Goal: Task Accomplishment & Management: Manage account settings

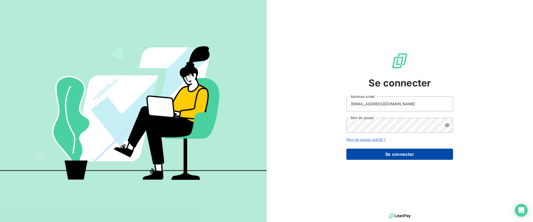
click at [378, 155] on button "Se connecter" at bounding box center [399, 154] width 107 height 11
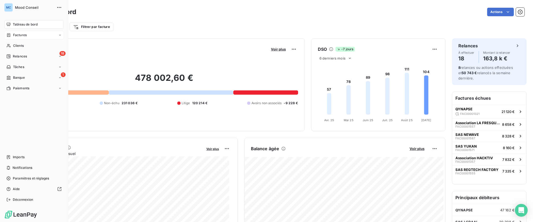
click at [23, 39] on div "Factures" at bounding box center [33, 35] width 59 height 9
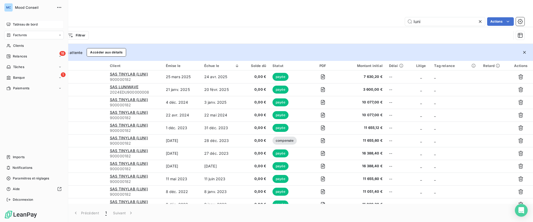
click at [9, 25] on icon at bounding box center [8, 24] width 4 height 4
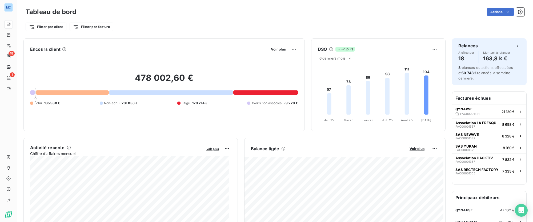
click at [265, 94] on div at bounding box center [265, 93] width 65 height 4
click at [249, 91] on div at bounding box center [265, 93] width 65 height 4
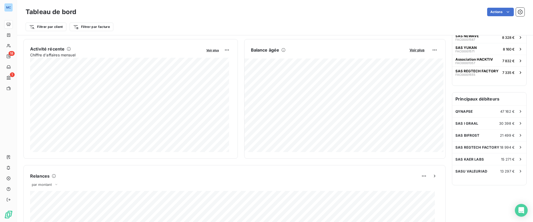
scroll to position [114, 0]
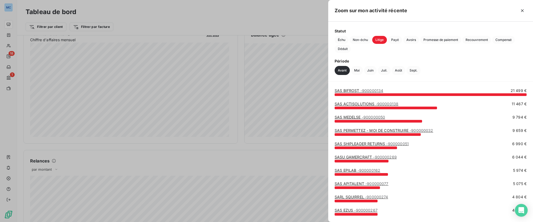
click at [180, 151] on div at bounding box center [266, 111] width 533 height 222
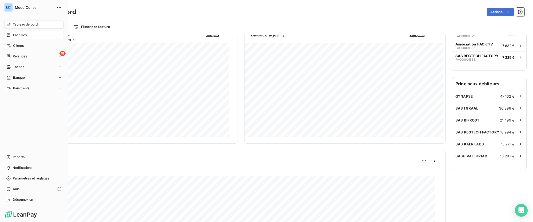
click at [13, 37] on span "Factures" at bounding box center [20, 35] width 14 height 5
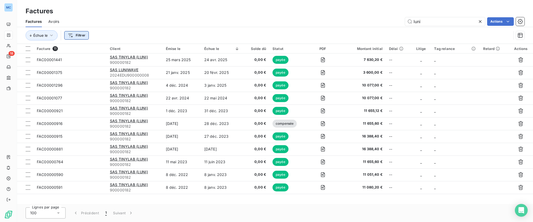
click at [76, 36] on html "MC 18 Factures Factures Avoirs luni Actions Échue le Filtrer Facture 11 Client …" at bounding box center [266, 111] width 533 height 222
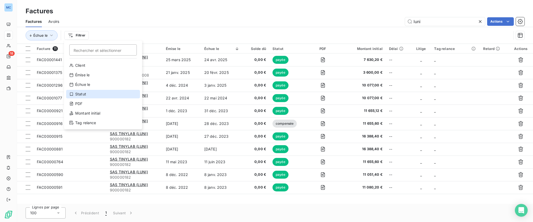
click at [90, 94] on div "Statut" at bounding box center [103, 94] width 74 height 9
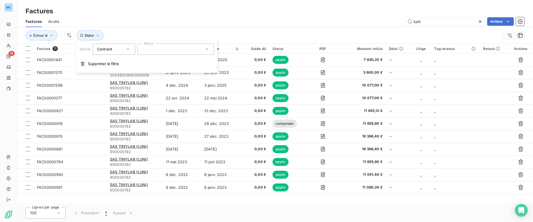
click at [124, 50] on div "Contient" at bounding box center [111, 49] width 28 height 7
click at [157, 51] on div at bounding box center [175, 49] width 77 height 11
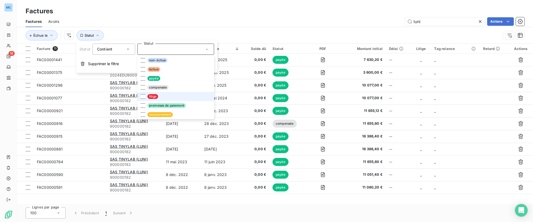
click at [151, 96] on span "litige" at bounding box center [152, 96] width 11 height 5
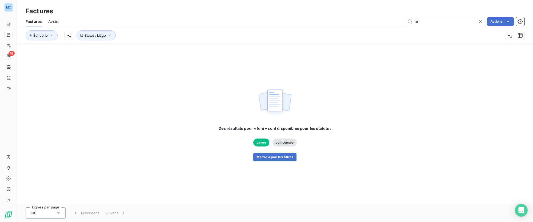
click at [261, 20] on div "luni Actions" at bounding box center [295, 21] width 459 height 9
click at [479, 22] on icon at bounding box center [480, 21] width 3 height 3
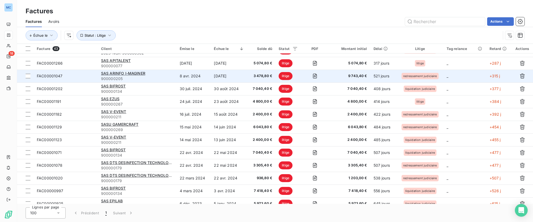
scroll to position [318, 0]
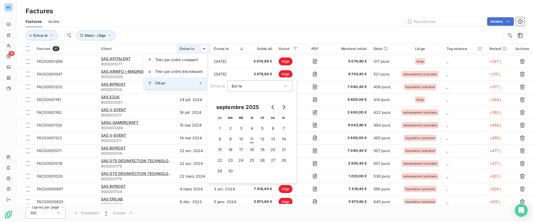
click at [178, 81] on div "Filtrer" at bounding box center [174, 84] width 63 height 12
click at [254, 88] on div "Est le eq" at bounding box center [257, 86] width 51 height 7
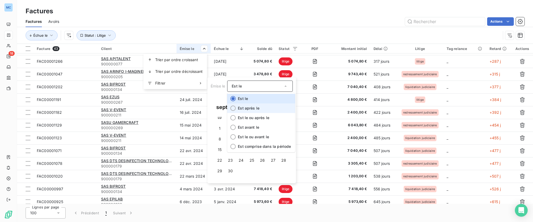
click at [256, 110] on span "Est après le" at bounding box center [249, 108] width 22 height 5
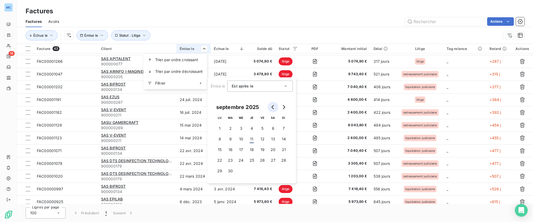
click at [271, 106] on icon "Go to previous month" at bounding box center [273, 107] width 4 height 4
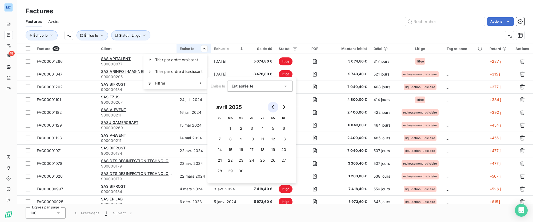
click at [271, 106] on icon "Go to previous month" at bounding box center [273, 107] width 4 height 4
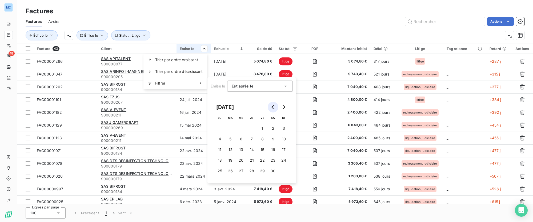
click at [271, 106] on icon "Go to previous month" at bounding box center [273, 107] width 4 height 4
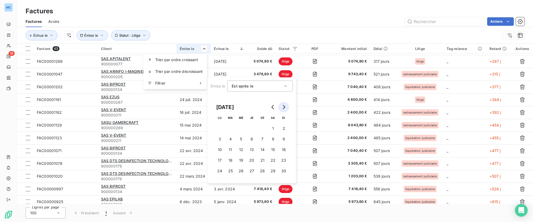
click at [284, 106] on icon "Go to next month" at bounding box center [284, 107] width 2 height 4
click at [219, 129] on button "1" at bounding box center [219, 128] width 11 height 11
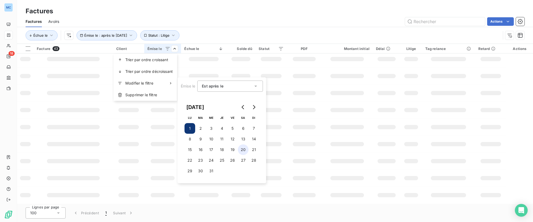
scroll to position [220, 0]
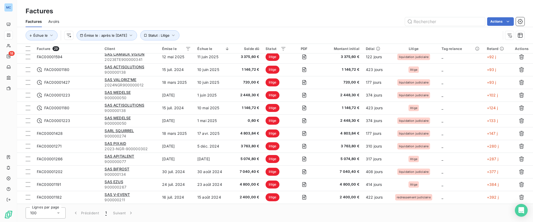
click at [240, 19] on html "MC 18 Factures Factures Avoirs Actions Échue le Émise le : après le [DATE] Stat…" at bounding box center [266, 111] width 533 height 222
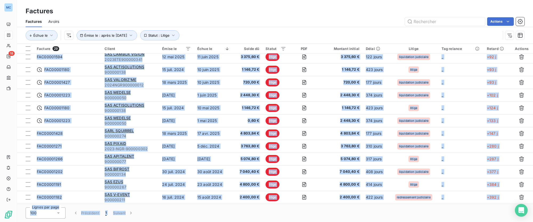
drag, startPoint x: 270, startPoint y: 70, endPoint x: 300, endPoint y: 227, distance: 159.8
click at [300, 222] on html "MC 18 Factures Factures Avoirs Actions Échue le Émise le : après le [DATE] Stat…" at bounding box center [266, 111] width 533 height 222
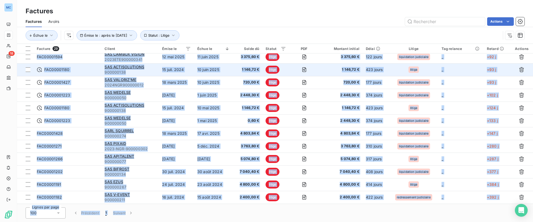
copy div "7 926,63 € loremi 9 244,44 € 376 dolor sitame _ -970 c ADI31519880 ELI SEDDOEIU…"
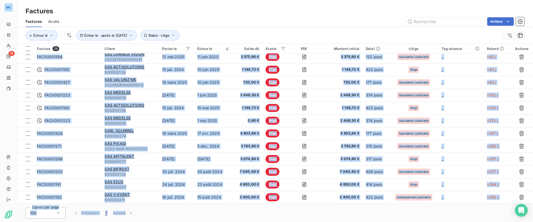
drag, startPoint x: 45, startPoint y: 59, endPoint x: 375, endPoint y: 241, distance: 377.0
click at [375, 222] on html "MC 18 Factures Factures Avoirs Actions Échue le Émise le : après le [DATE] Stat…" at bounding box center [266, 111] width 533 height 222
copy tbody "LOR16939628 IPS DOLORSITAMETC 127620306 6 adi. 8699 97 elit. 0729 0 251,09 € se…"
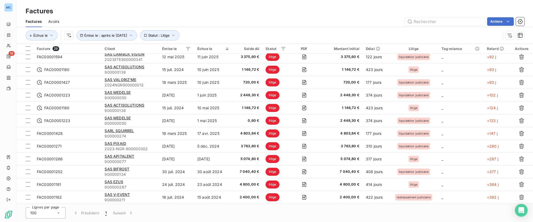
click at [264, 30] on div "Échue le Émise le : après le [DATE] Statut : Litige" at bounding box center [275, 35] width 499 height 17
click at [50, 37] on icon "button" at bounding box center [51, 35] width 5 height 5
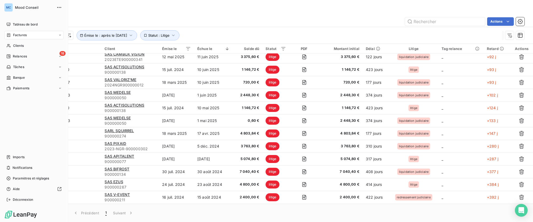
click at [13, 22] on span "Tableau de bord" at bounding box center [25, 24] width 25 height 5
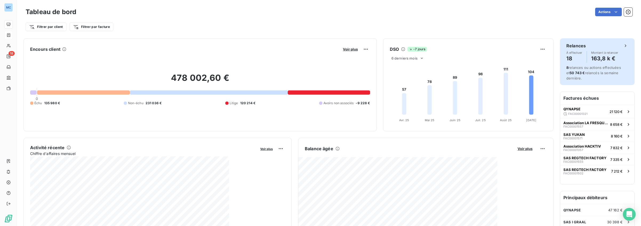
click at [532, 44] on div "Relances" at bounding box center [597, 46] width 62 height 6
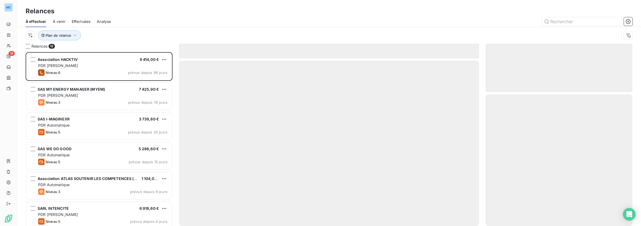
scroll to position [170, 143]
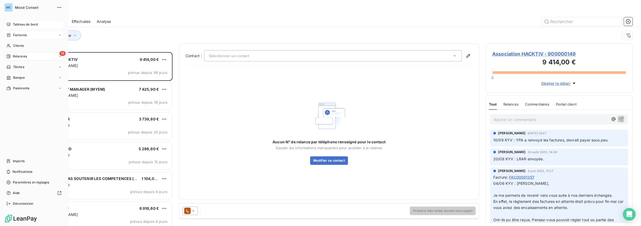
click at [11, 26] on div "Tableau de bord" at bounding box center [33, 24] width 59 height 9
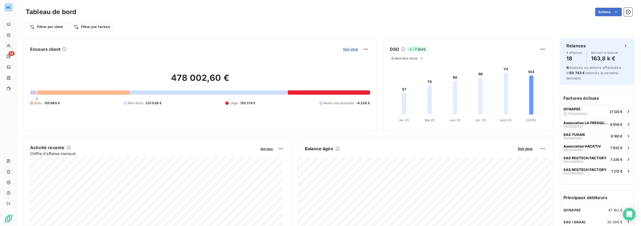
click at [350, 48] on span "Voir plus" at bounding box center [350, 49] width 15 height 4
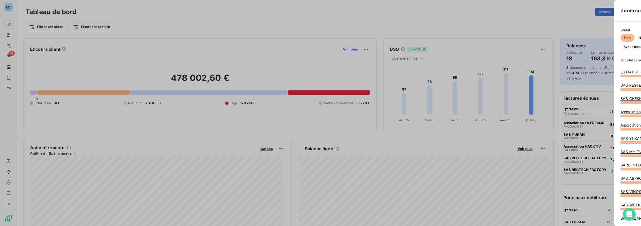
scroll to position [147, 201]
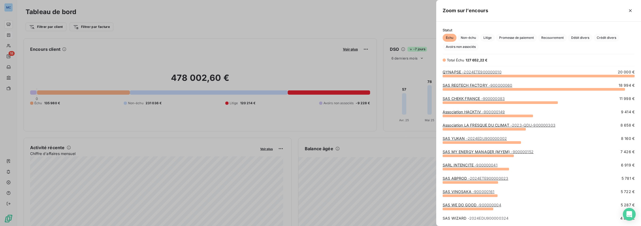
click at [304, 56] on div at bounding box center [320, 113] width 641 height 226
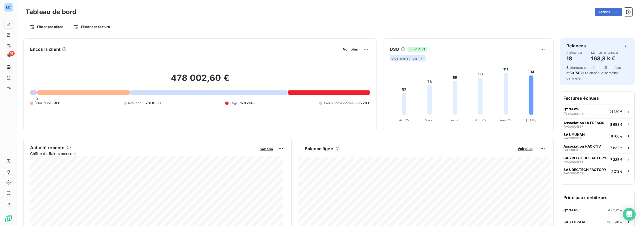
click at [419, 59] on icon at bounding box center [421, 58] width 4 height 4
click at [406, 79] on li "12" at bounding box center [408, 79] width 35 height 10
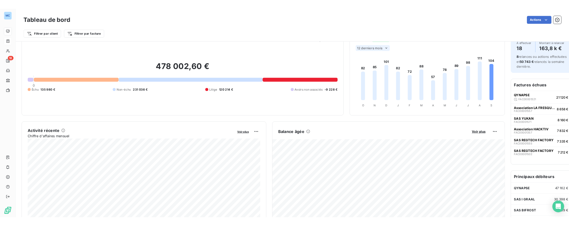
scroll to position [0, 0]
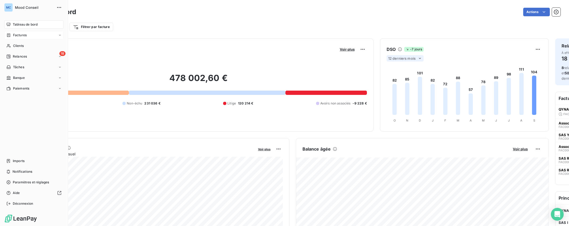
click at [13, 37] on span "Factures" at bounding box center [20, 35] width 14 height 5
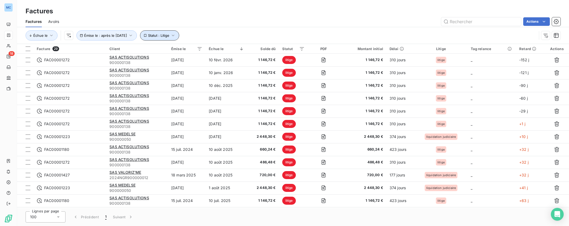
click at [164, 38] on button "Statut : Litige" at bounding box center [159, 35] width 39 height 10
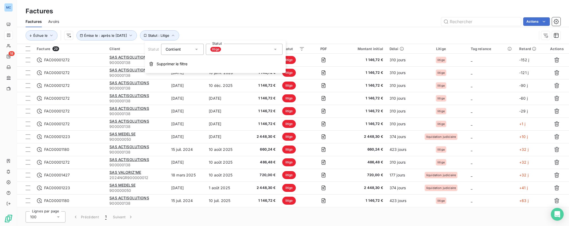
click at [185, 52] on div "Contient is" at bounding box center [180, 49] width 28 height 7
click at [187, 50] on div "Contient" at bounding box center [180, 49] width 28 height 7
click at [230, 51] on div "litige" at bounding box center [244, 49] width 77 height 11
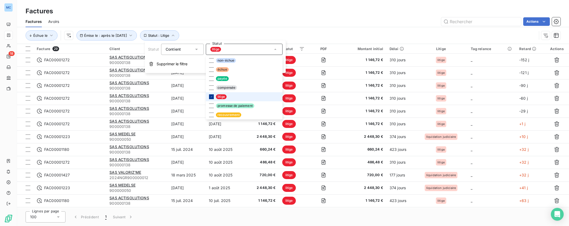
click at [211, 96] on icon at bounding box center [211, 96] width 3 height 3
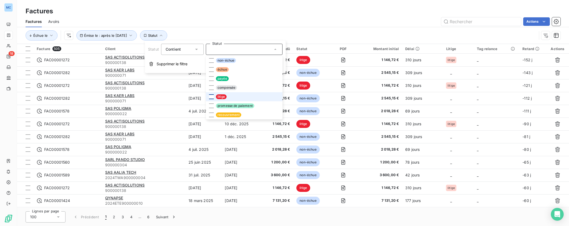
click at [95, 21] on div "Actions" at bounding box center [313, 21] width 495 height 9
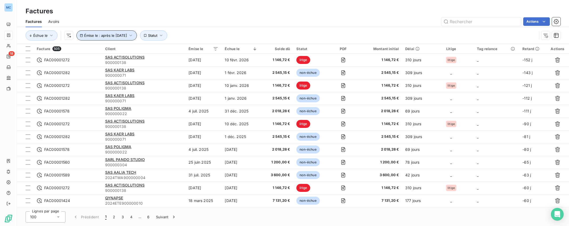
click at [127, 36] on span "Émise le : après le [DATE]" at bounding box center [105, 35] width 43 height 4
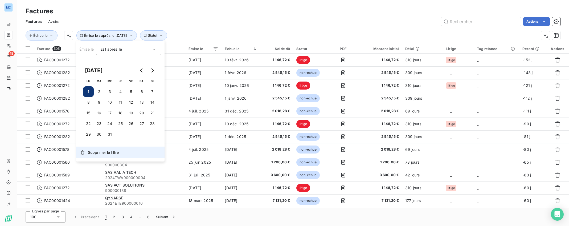
click at [101, 155] on button "Supprimer le filtre" at bounding box center [120, 153] width 88 height 12
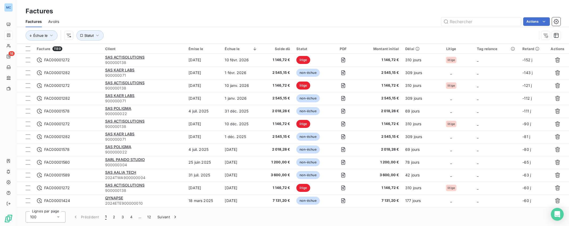
click at [156, 28] on div "Échue le Statut" at bounding box center [293, 35] width 535 height 17
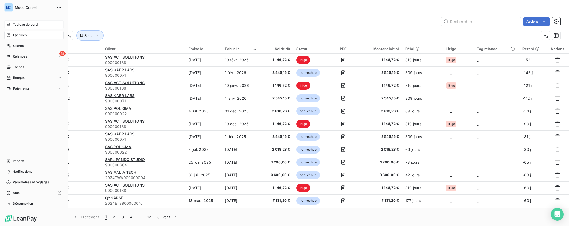
click at [11, 26] on div "Tableau de bord" at bounding box center [33, 24] width 59 height 9
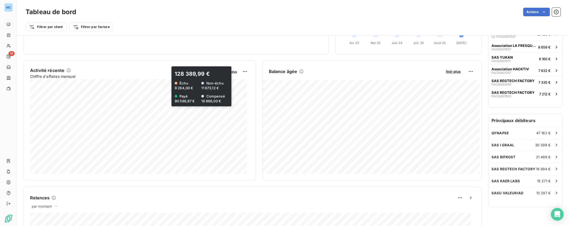
scroll to position [79, 0]
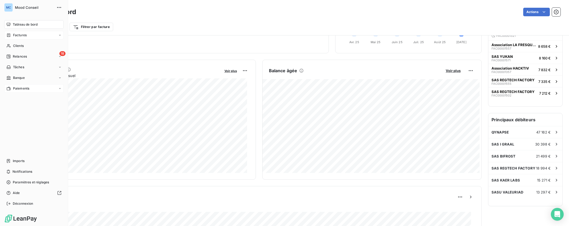
click at [59, 89] on icon at bounding box center [59, 88] width 3 height 3
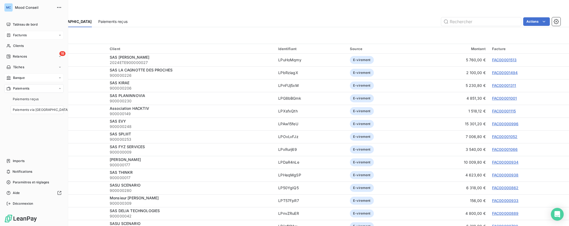
click at [59, 79] on icon at bounding box center [59, 77] width 3 height 3
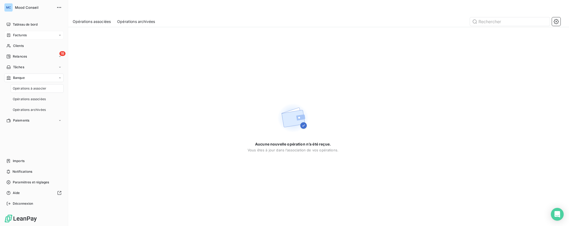
click at [59, 79] on icon at bounding box center [59, 77] width 3 height 3
click at [58, 67] on div "Tâches" at bounding box center [33, 67] width 59 height 9
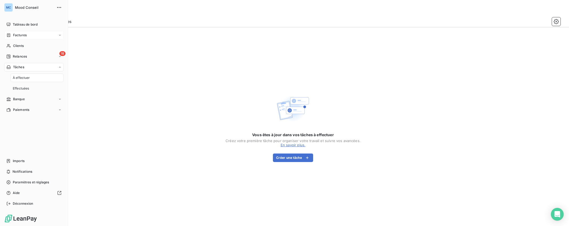
click at [58, 67] on div "Tâches" at bounding box center [33, 67] width 59 height 9
click at [34, 55] on div "18 Relances" at bounding box center [33, 56] width 59 height 9
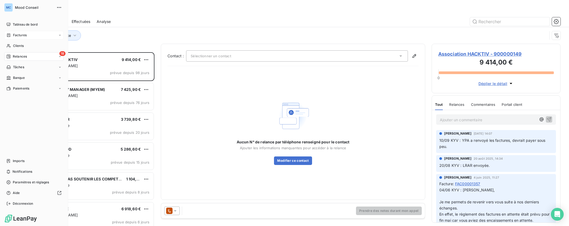
scroll to position [170, 125]
click at [8, 44] on icon at bounding box center [8, 46] width 5 height 4
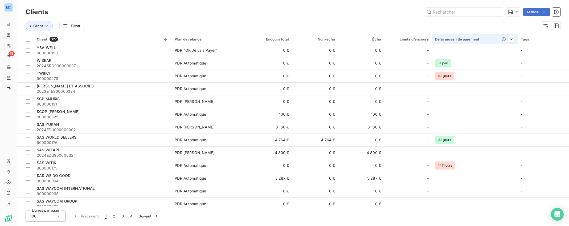
click at [465, 39] on div "Délai moyen de paiement" at bounding box center [474, 39] width 79 height 4
click at [502, 39] on icon at bounding box center [504, 39] width 4 height 4
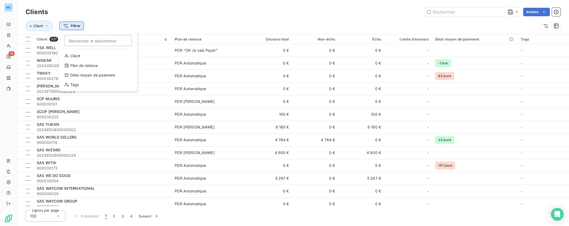
click at [72, 26] on html "MC 18 Clients Actions Client Filtrer Rechercher et sélectionner Client Plan de …" at bounding box center [284, 113] width 569 height 226
click at [100, 76] on div "Délai moyen de paiement" at bounding box center [98, 75] width 74 height 9
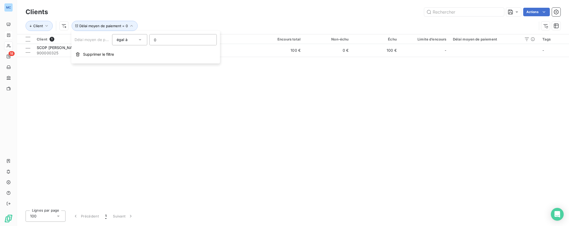
click at [138, 39] on icon at bounding box center [139, 39] width 5 height 5
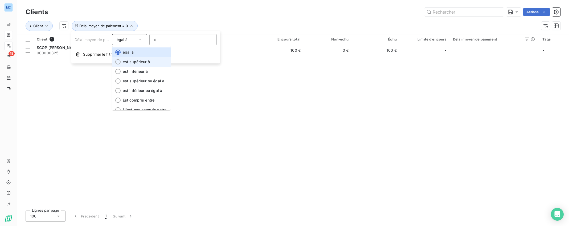
click at [140, 61] on span "est supérieur à" at bounding box center [136, 61] width 27 height 5
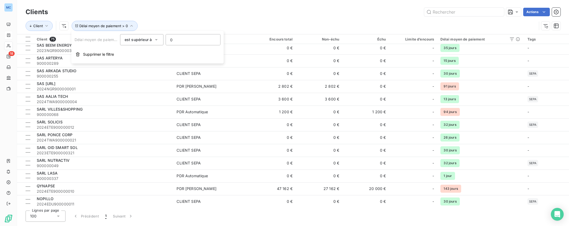
scroll to position [797, 0]
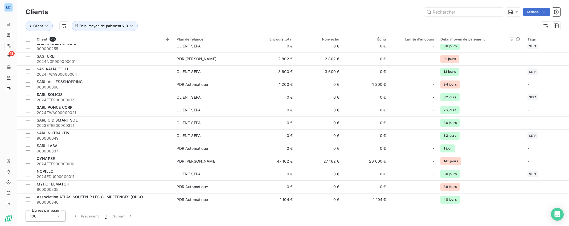
click at [254, 14] on div "Actions" at bounding box center [307, 12] width 506 height 9
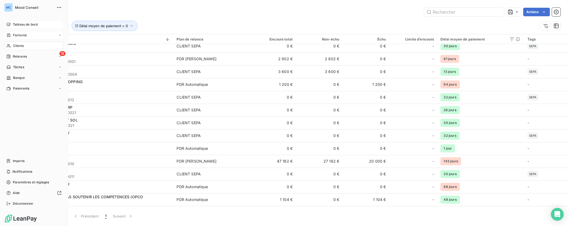
click at [11, 27] on div "Tableau de bord" at bounding box center [33, 24] width 59 height 9
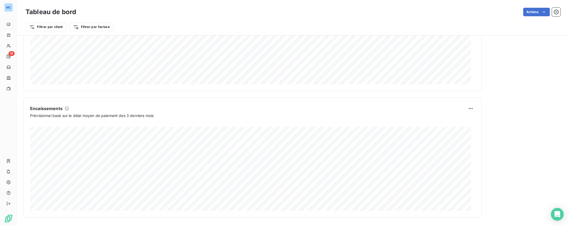
scroll to position [281, 0]
